Goal: Information Seeking & Learning: Learn about a topic

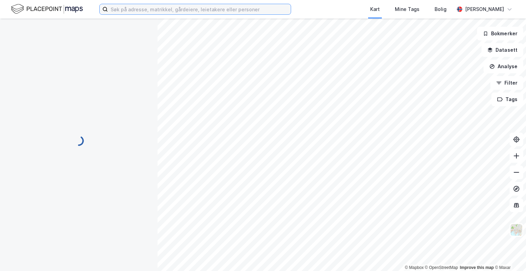
click at [174, 11] on input at bounding box center [199, 9] width 183 height 10
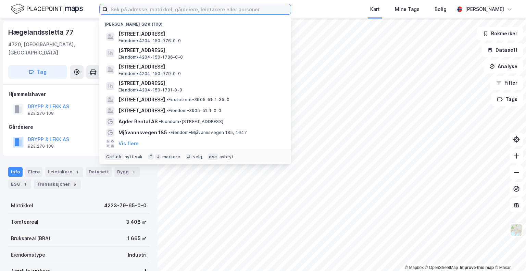
paste input "Skibåsen 39"
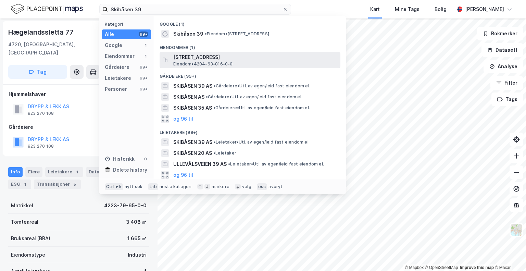
click at [202, 60] on span "[STREET_ADDRESS]" at bounding box center [255, 57] width 164 height 8
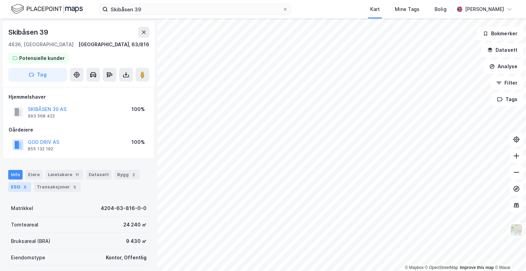
click at [22, 185] on div "5" at bounding box center [25, 186] width 7 height 7
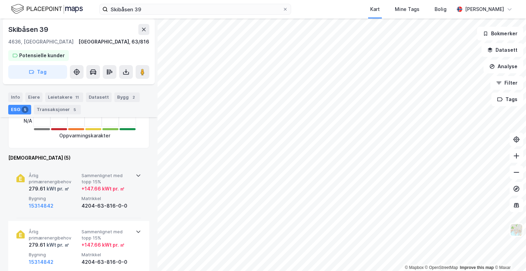
scroll to position [205, 0]
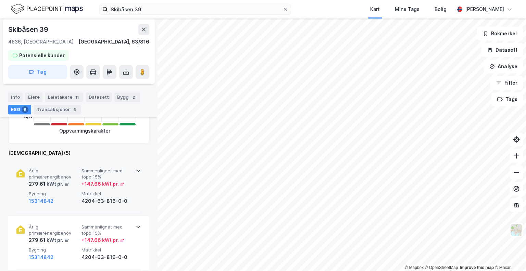
click at [66, 186] on div "kWt pr. ㎡" at bounding box center [58, 184] width 24 height 8
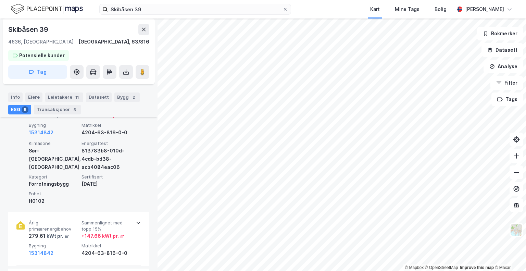
scroll to position [342, 0]
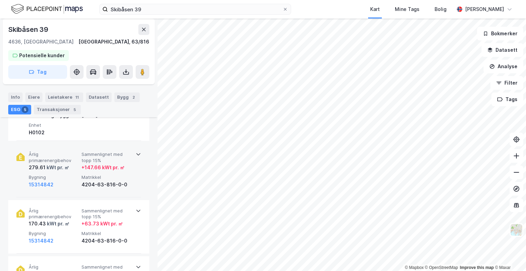
click at [71, 171] on div "Årlig primærenergibehov 279.61 kWt pr. ㎡ Sammenlignet med topp 15% + 147.66 kWt…" at bounding box center [80, 169] width 103 height 37
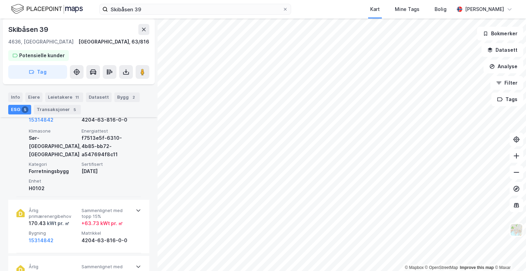
scroll to position [445, 0]
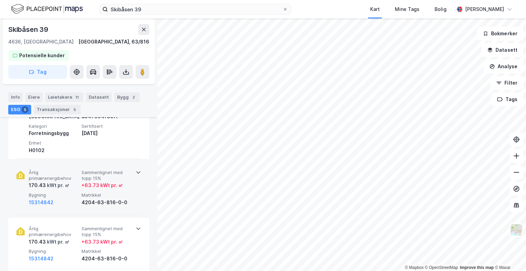
click at [71, 181] on div "170.43 kWt pr. ㎡" at bounding box center [54, 185] width 50 height 8
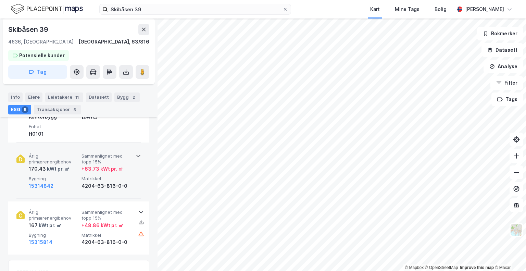
click at [72, 177] on span "Bygning" at bounding box center [54, 179] width 50 height 6
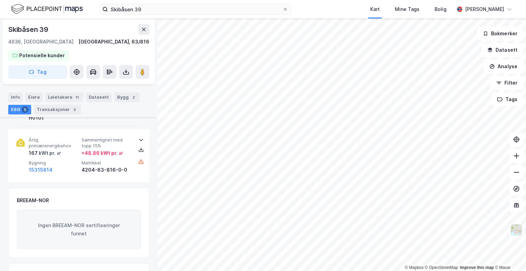
scroll to position [719, 0]
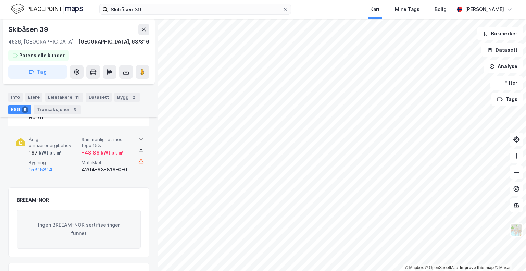
click at [70, 156] on div "Årlig primærenergibehov 167 kWt pr. ㎡ Sammenlignet med topp 15% + 48.86 kWt pr.…" at bounding box center [80, 155] width 103 height 37
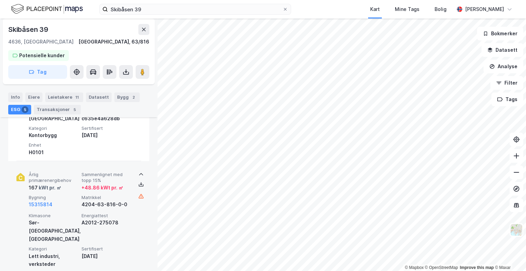
scroll to position [685, 0]
click at [139, 181] on icon at bounding box center [140, 183] width 5 height 5
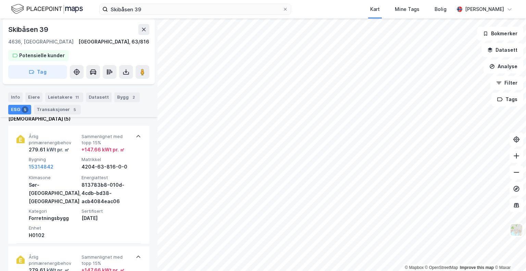
scroll to position [235, 0]
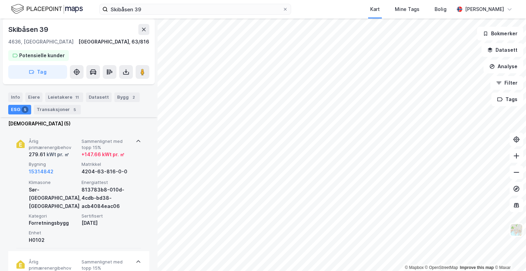
click at [93, 169] on div "4204-63-816-0-0" at bounding box center [106, 171] width 50 height 8
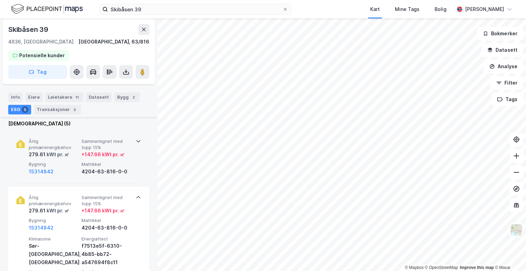
click at [93, 169] on div "4204-63-816-0-0" at bounding box center [106, 171] width 50 height 8
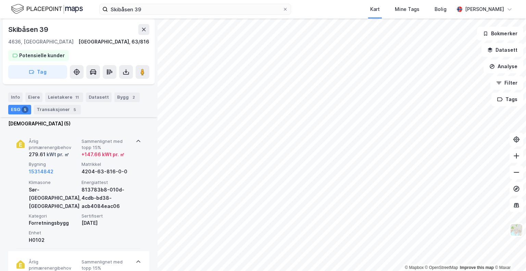
scroll to position [338, 0]
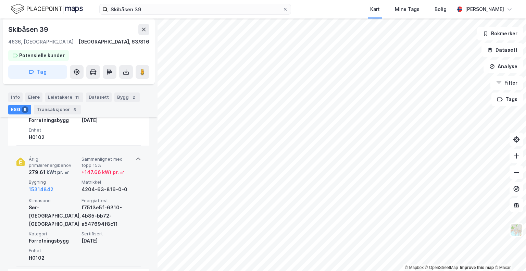
click at [95, 180] on span "Matrikkel" at bounding box center [106, 182] width 50 height 6
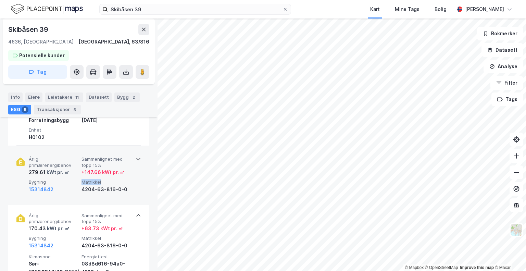
click at [95, 180] on span "Matrikkel" at bounding box center [106, 182] width 50 height 6
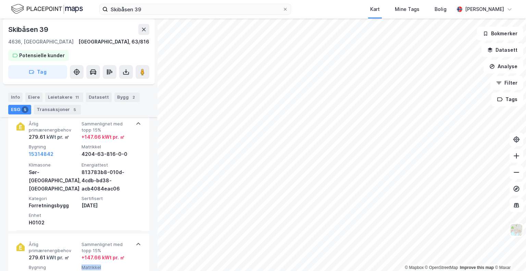
scroll to position [235, 0]
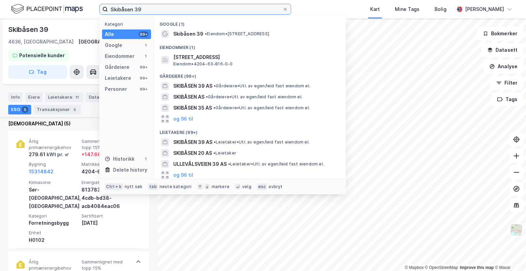
drag, startPoint x: 148, startPoint y: 9, endPoint x: 91, endPoint y: 10, distance: 56.8
click at [91, 10] on div "Skibåsen 39 Kategori Alle 99+ Google 1 Eiendommer 1 Gårdeiere 99+ Leietakere 99…" at bounding box center [263, 9] width 526 height 18
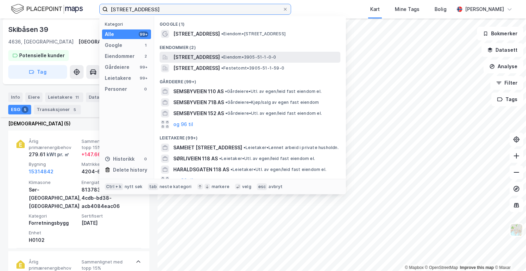
type input "[STREET_ADDRESS]"
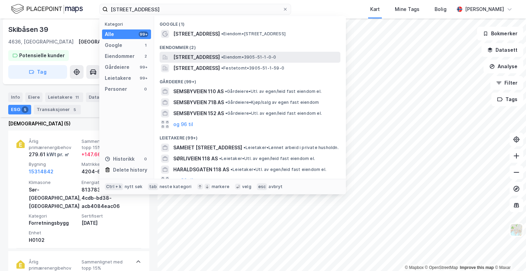
click at [195, 56] on span "[STREET_ADDRESS]" at bounding box center [196, 57] width 47 height 8
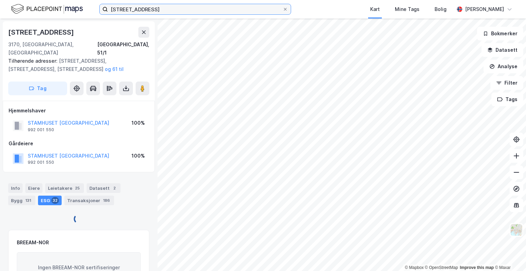
click at [165, 4] on input "[STREET_ADDRESS]" at bounding box center [195, 9] width 175 height 10
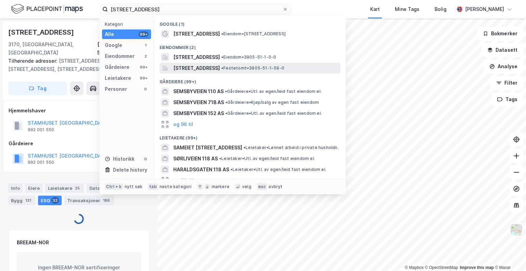
click at [192, 68] on span "[STREET_ADDRESS]" at bounding box center [196, 68] width 47 height 8
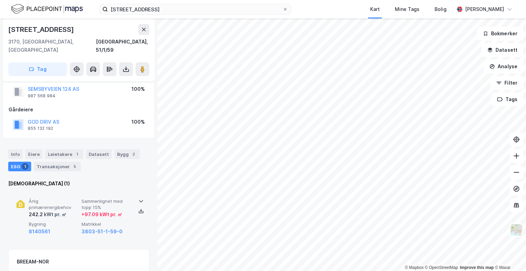
scroll to position [72, 0]
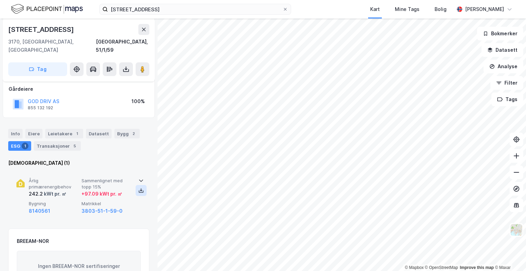
click at [139, 190] on icon at bounding box center [141, 191] width 5 height 2
